Goal: Task Accomplishment & Management: Manage account settings

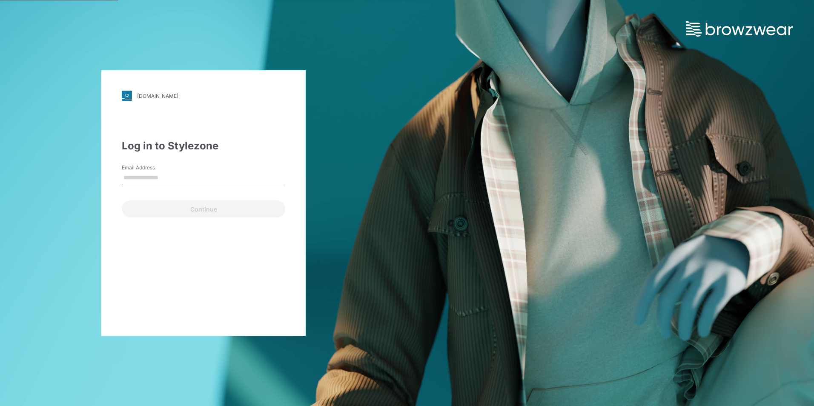
click at [155, 178] on input "Email Address" at bounding box center [204, 178] width 164 height 13
type input "**********"
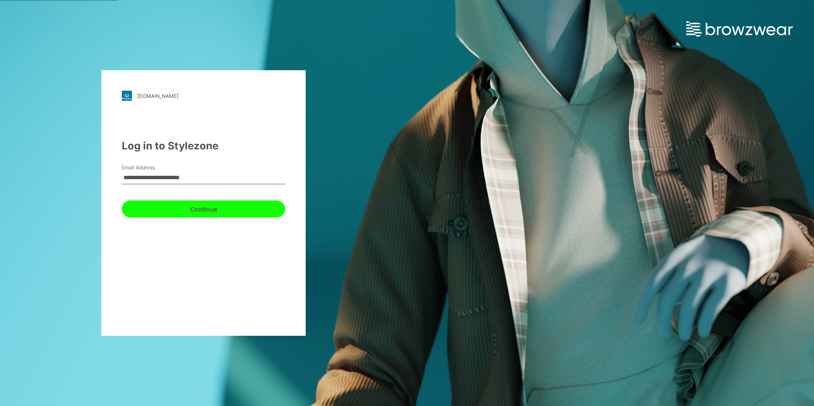
click at [170, 209] on button "Continue" at bounding box center [204, 209] width 164 height 17
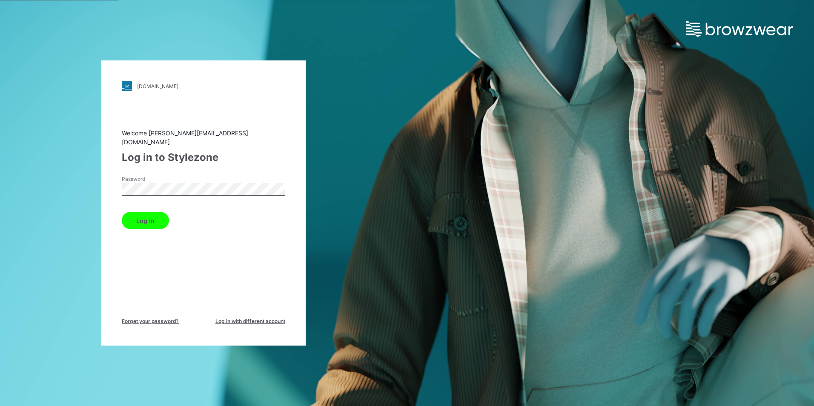
click at [122, 212] on button "Log in" at bounding box center [145, 220] width 47 height 17
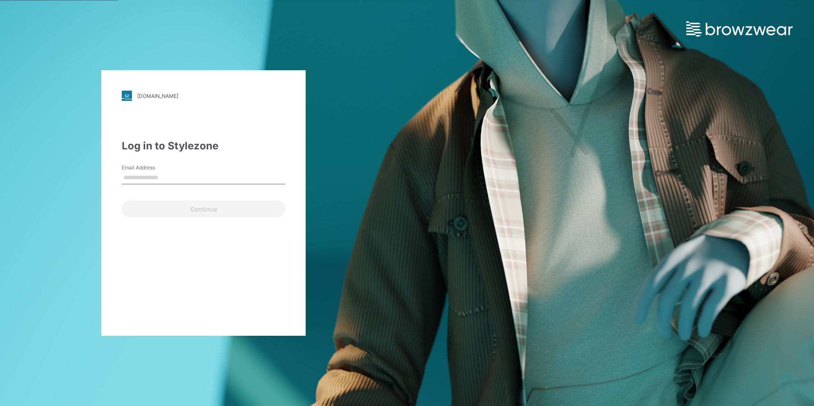
drag, startPoint x: 168, startPoint y: 176, endPoint x: 169, endPoint y: 181, distance: 4.7
click at [168, 176] on input "Email Address" at bounding box center [204, 178] width 164 height 13
type input "**********"
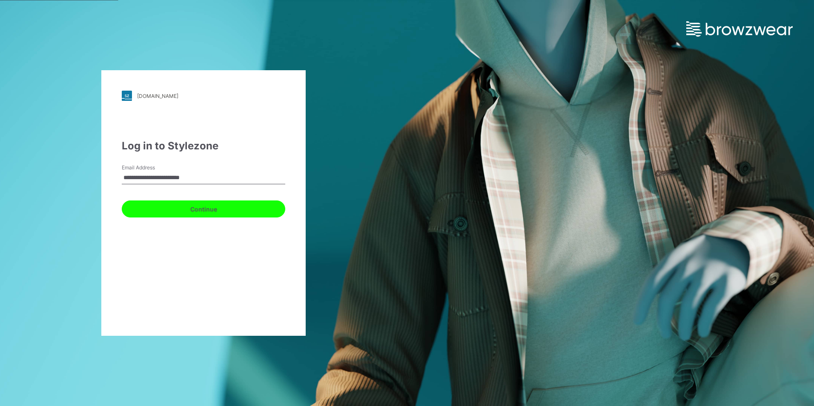
click at [161, 204] on button "Continue" at bounding box center [204, 209] width 164 height 17
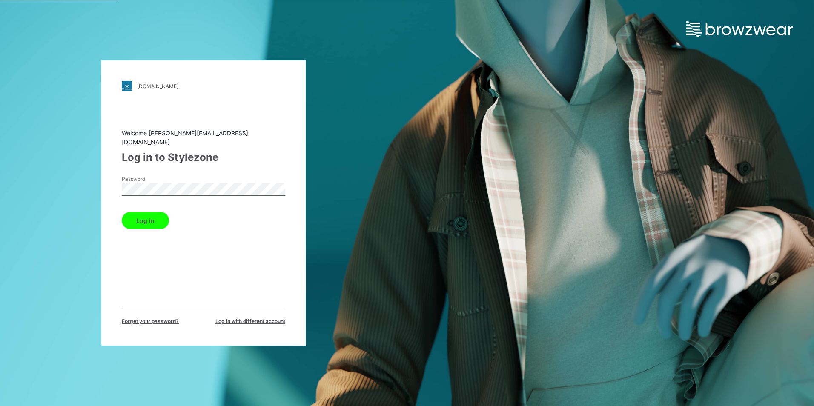
click at [122, 212] on button "Log in" at bounding box center [145, 220] width 47 height 17
click at [142, 217] on button "Log in" at bounding box center [145, 220] width 47 height 17
click at [91, 203] on div "walmart.stylezone.com Loading... Welcome annanya.sharma@shahi.co.in Log in to S…" at bounding box center [203, 203] width 407 height 406
click at [122, 212] on button "Log in" at bounding box center [145, 220] width 47 height 17
